Goal: Task Accomplishment & Management: Use online tool/utility

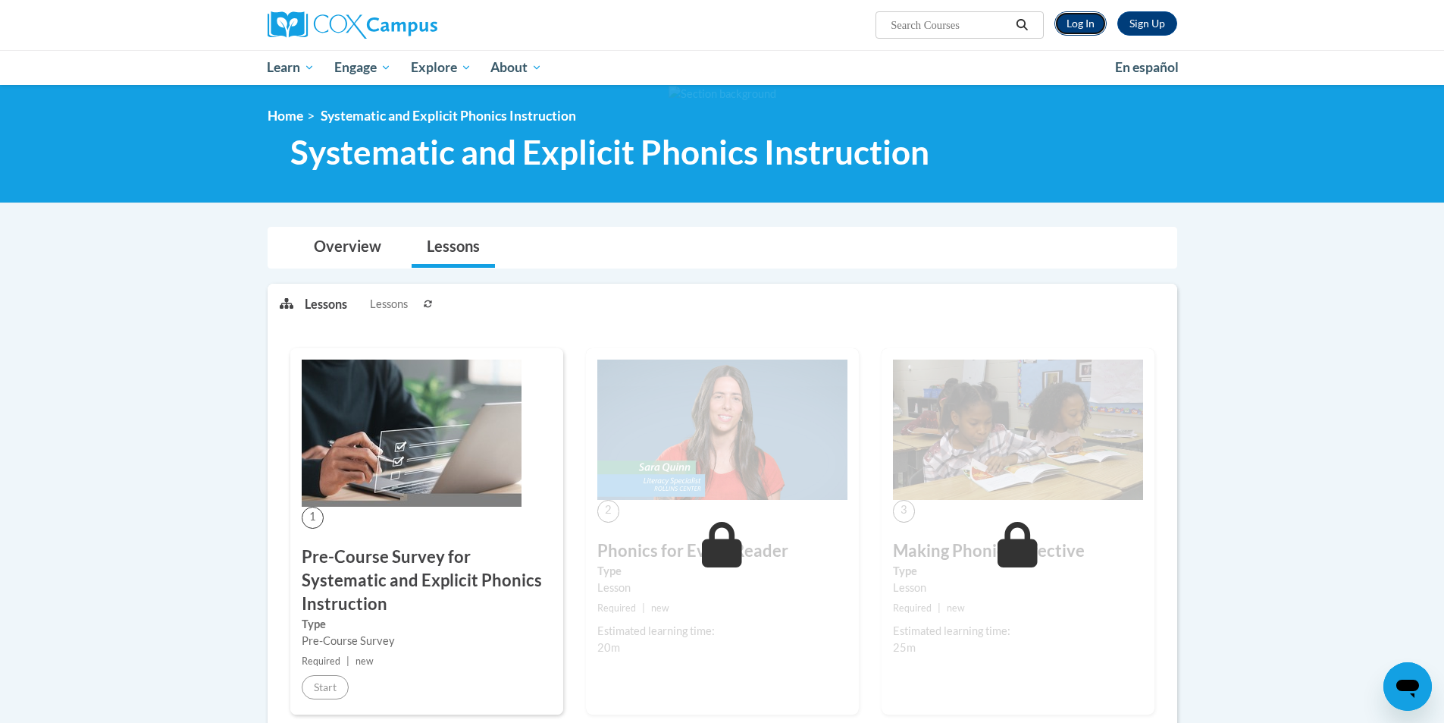
click at [1082, 17] on link "Log In" at bounding box center [1081, 23] width 52 height 24
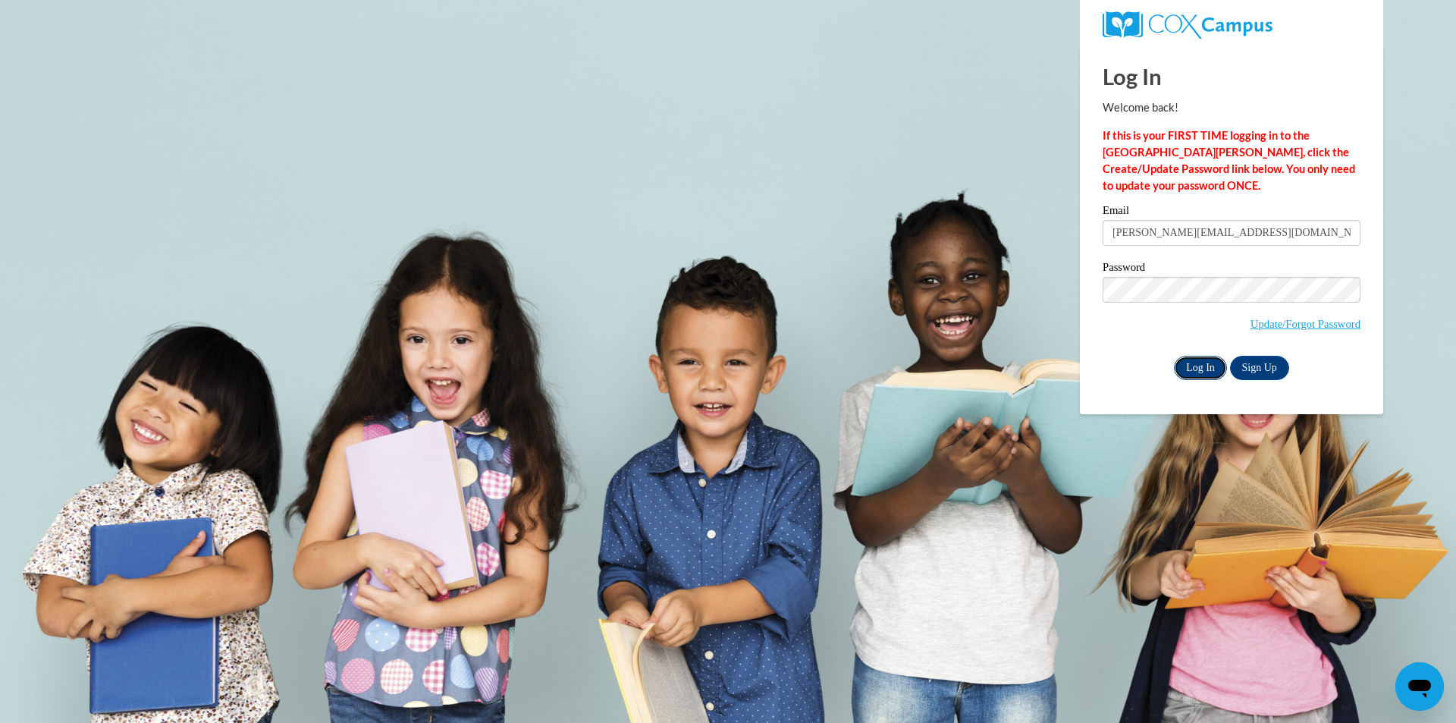
click at [1200, 372] on input "Log In" at bounding box center [1200, 368] width 53 height 24
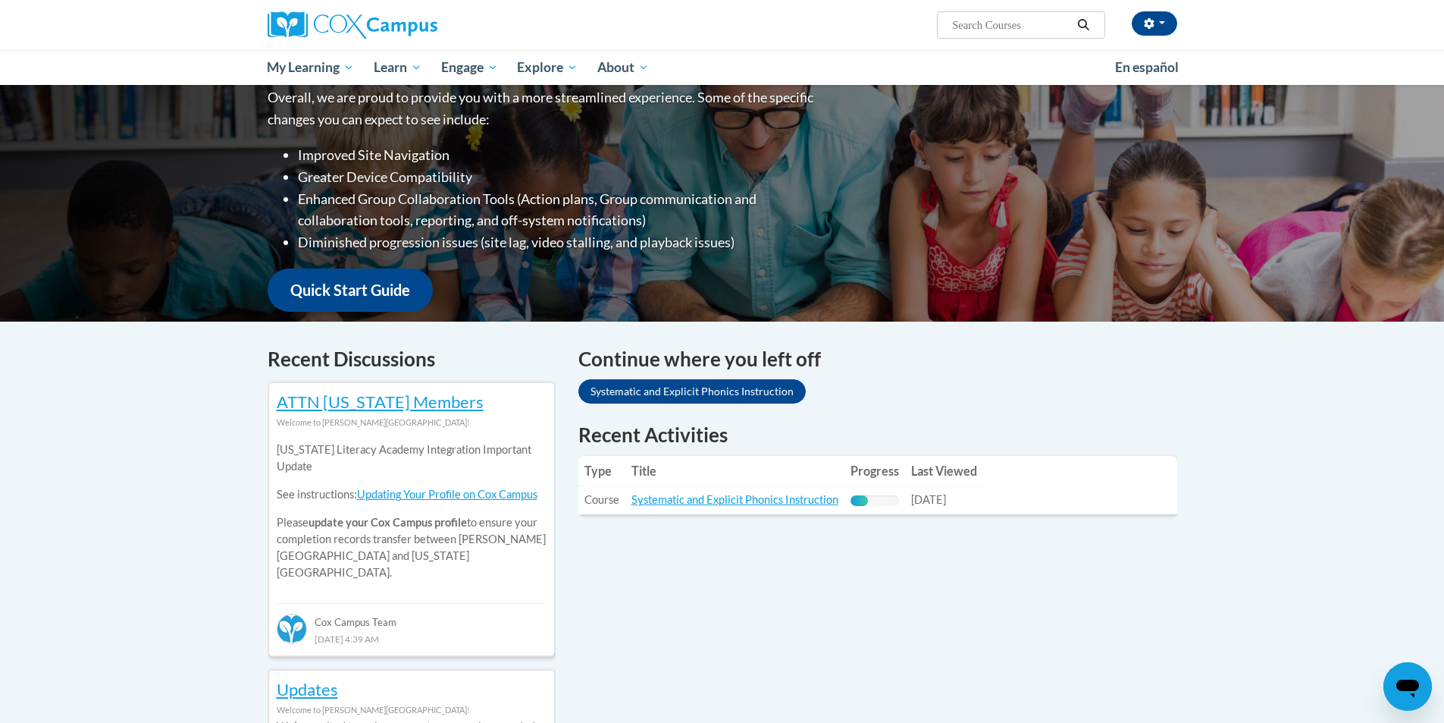
scroll to position [212, 0]
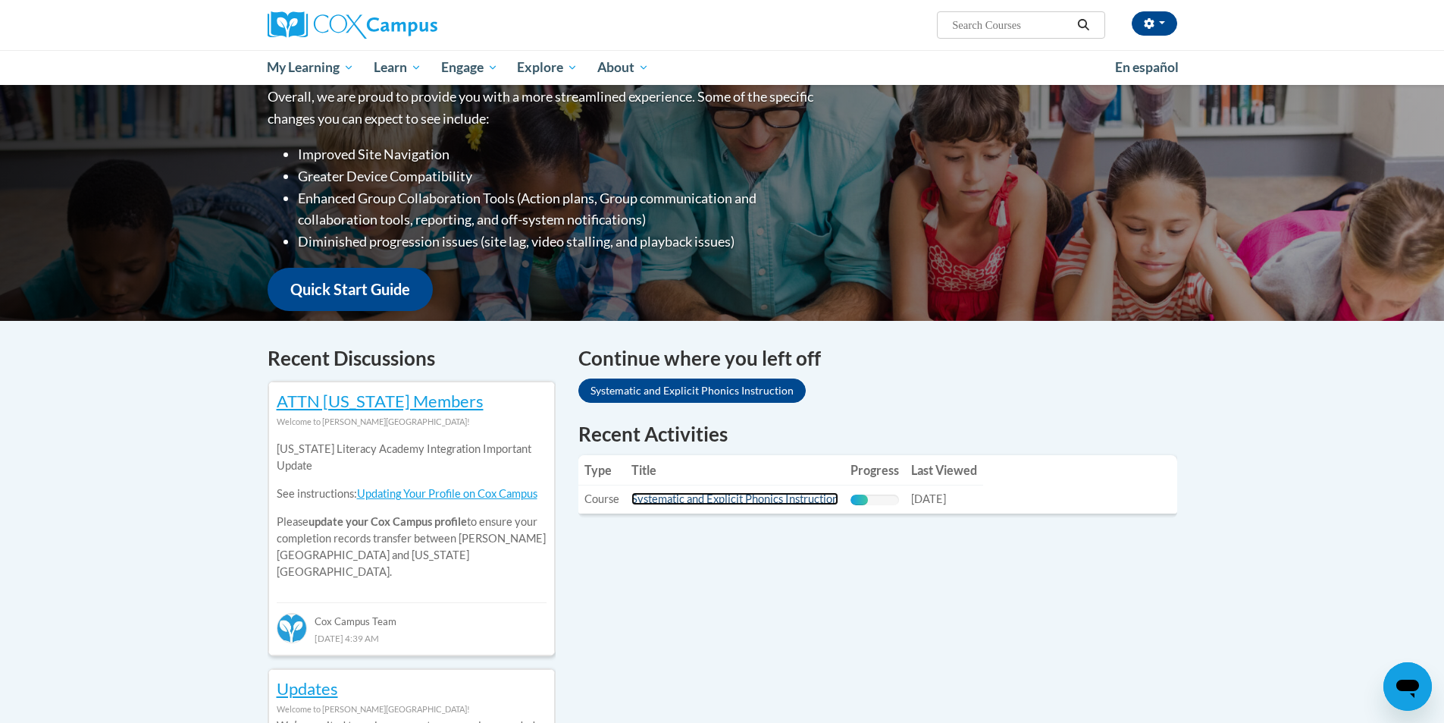
click at [776, 498] on link "Systematic and Explicit Phonics Instruction" at bounding box center [735, 498] width 207 height 13
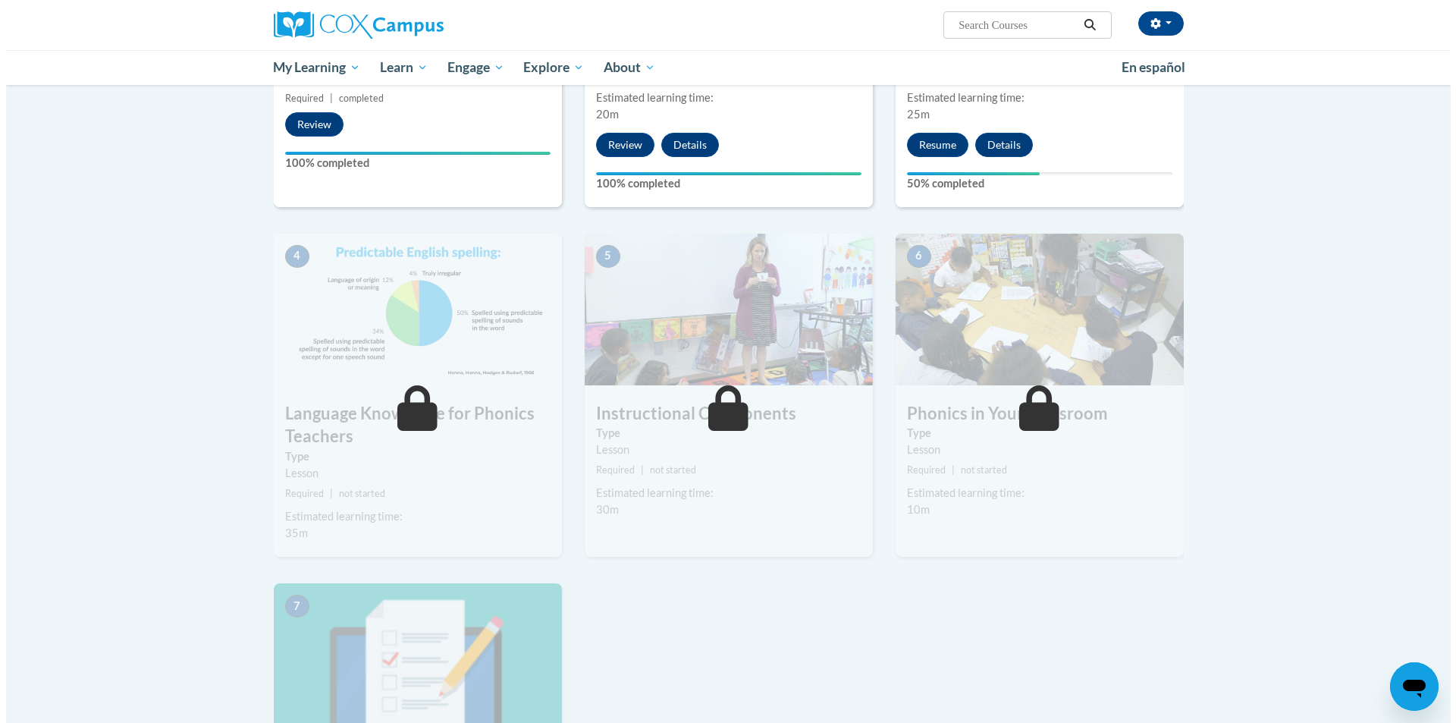
scroll to position [585, 0]
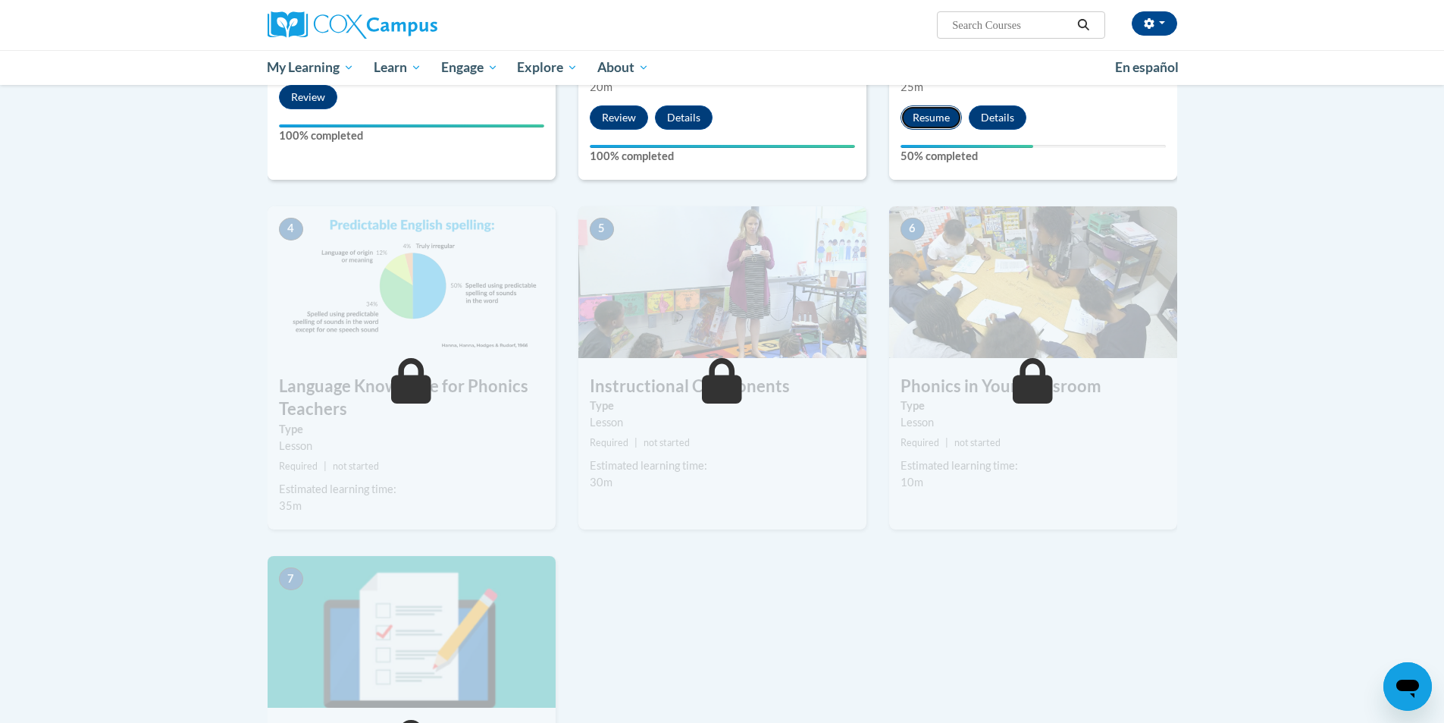
click at [923, 116] on button "Resume" at bounding box center [931, 117] width 61 height 24
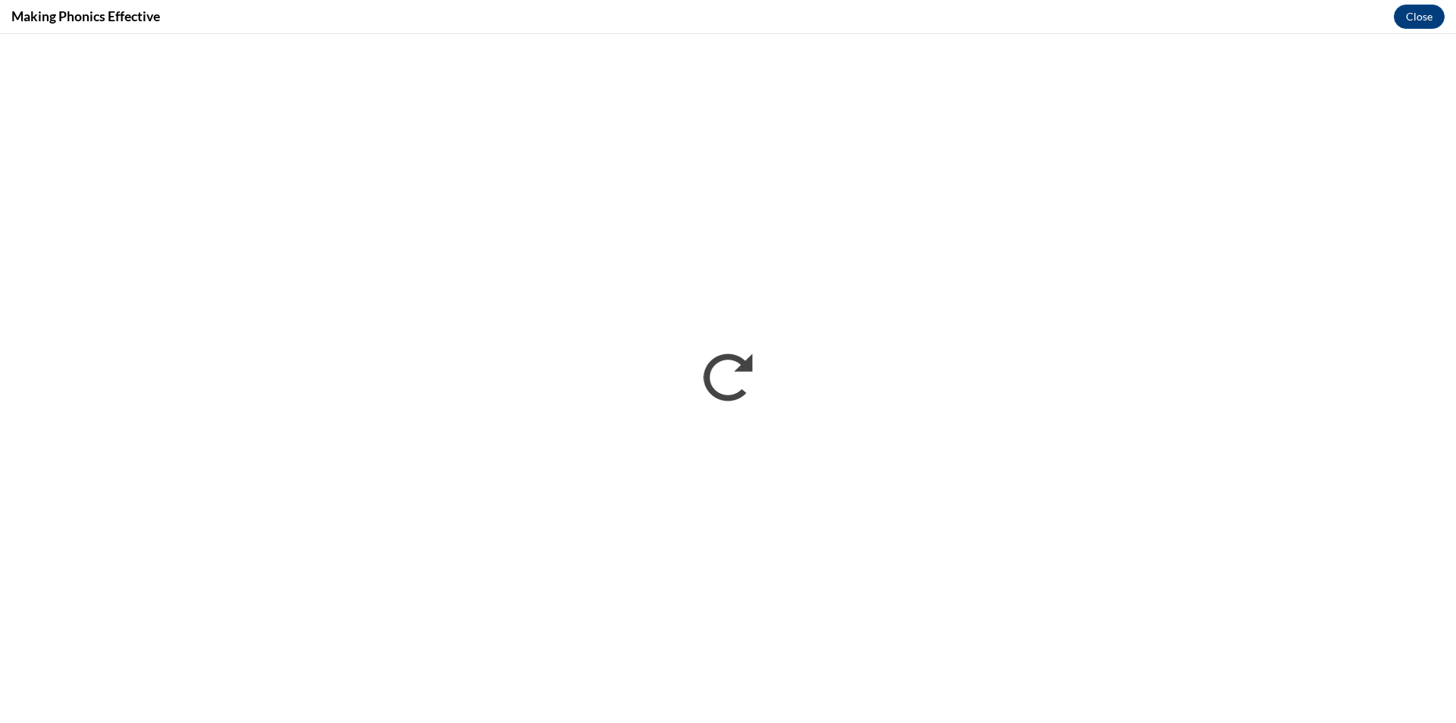
scroll to position [0, 0]
